Goal: Find specific page/section: Find specific page/section

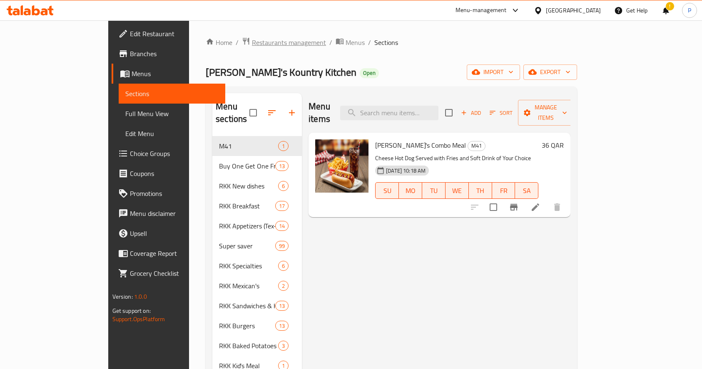
drag, startPoint x: 0, startPoint y: 0, endPoint x: 203, endPoint y: 45, distance: 208.0
click at [252, 45] on span "Restaurants management" at bounding box center [289, 42] width 74 height 10
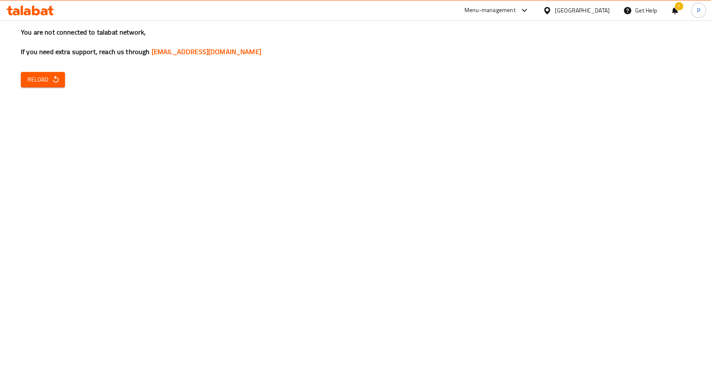
click at [35, 80] on span "Reload" at bounding box center [42, 80] width 31 height 10
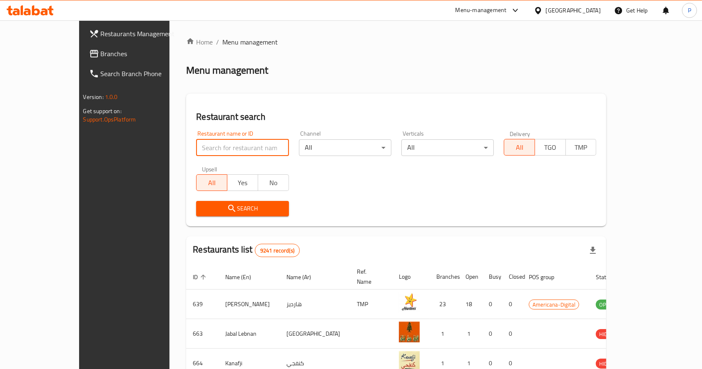
click at [196, 152] on input "search" at bounding box center [242, 147] width 92 height 17
type input "himalayan"
click button "Search" at bounding box center [242, 208] width 92 height 15
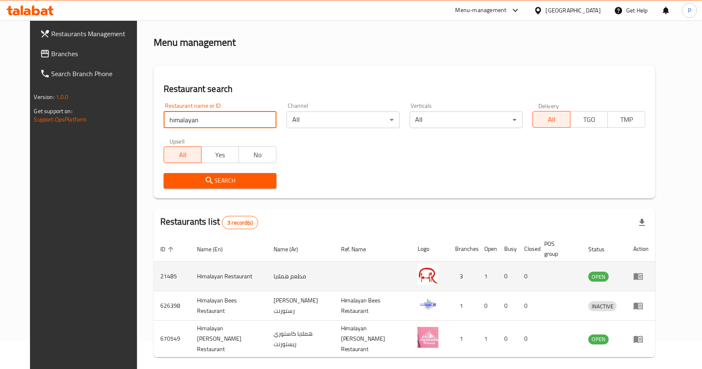
scroll to position [43, 0]
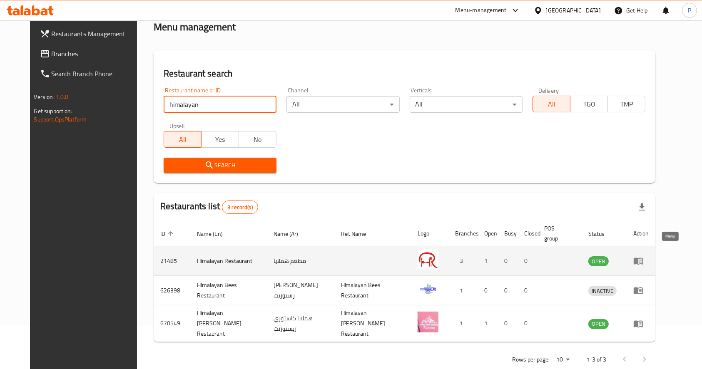
click at [649, 256] on link "enhanced table" at bounding box center [640, 261] width 15 height 10
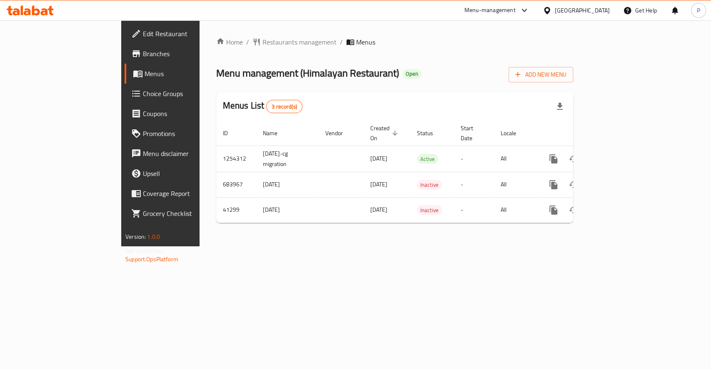
click at [124, 47] on link "Branches" at bounding box center [181, 54] width 115 height 20
